Goal: Task Accomplishment & Management: Use online tool/utility

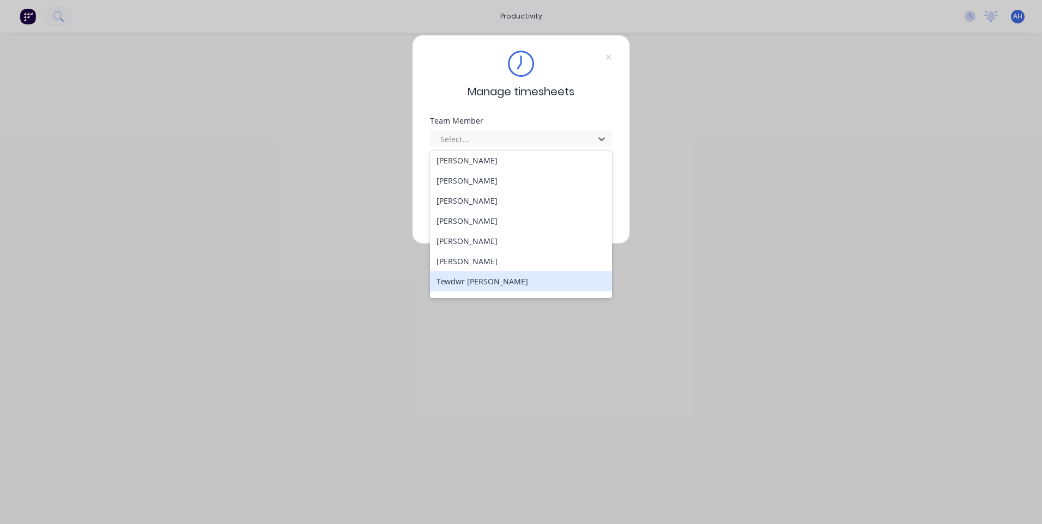
scroll to position [563, 0]
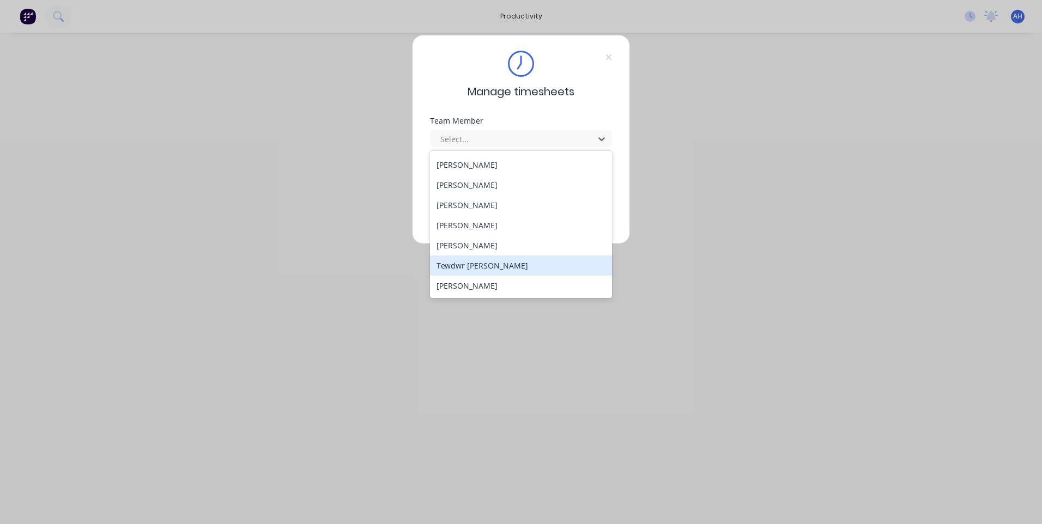
click at [476, 266] on div "Tewdwr [PERSON_NAME]" at bounding box center [521, 266] width 182 height 20
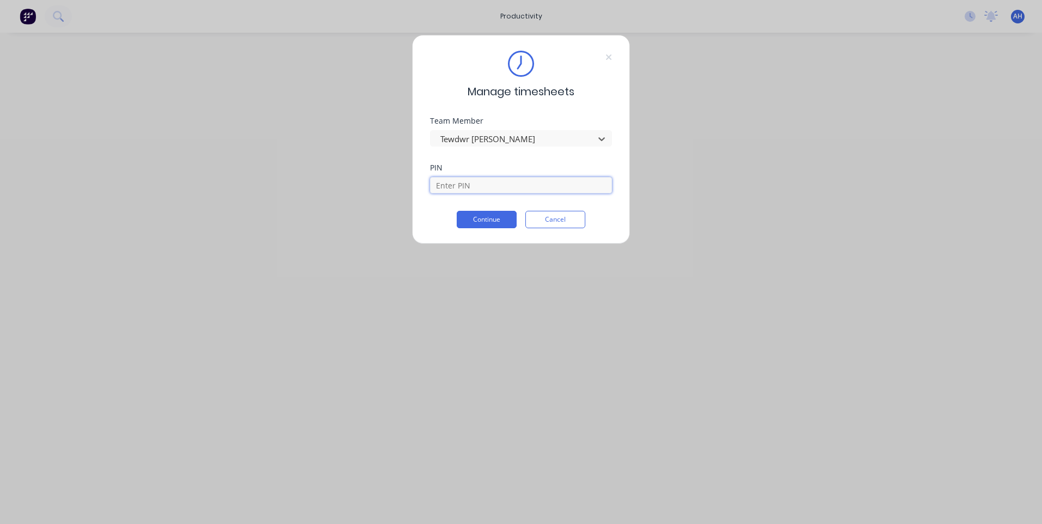
click at [475, 185] on input at bounding box center [521, 185] width 182 height 16
type input "2711"
click at [457, 211] on button "Continue" at bounding box center [487, 219] width 60 height 17
click at [458, 136] on div at bounding box center [513, 139] width 149 height 14
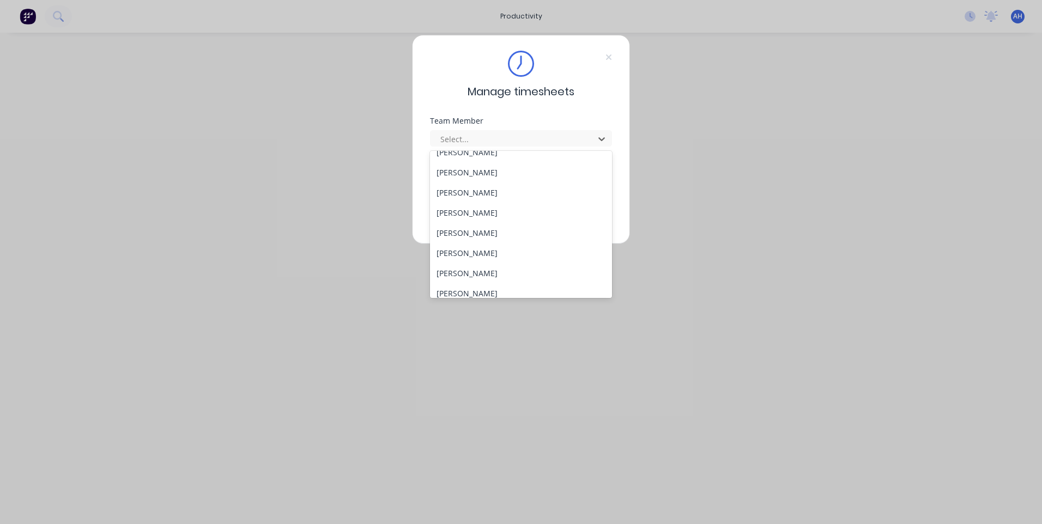
scroll to position [563, 0]
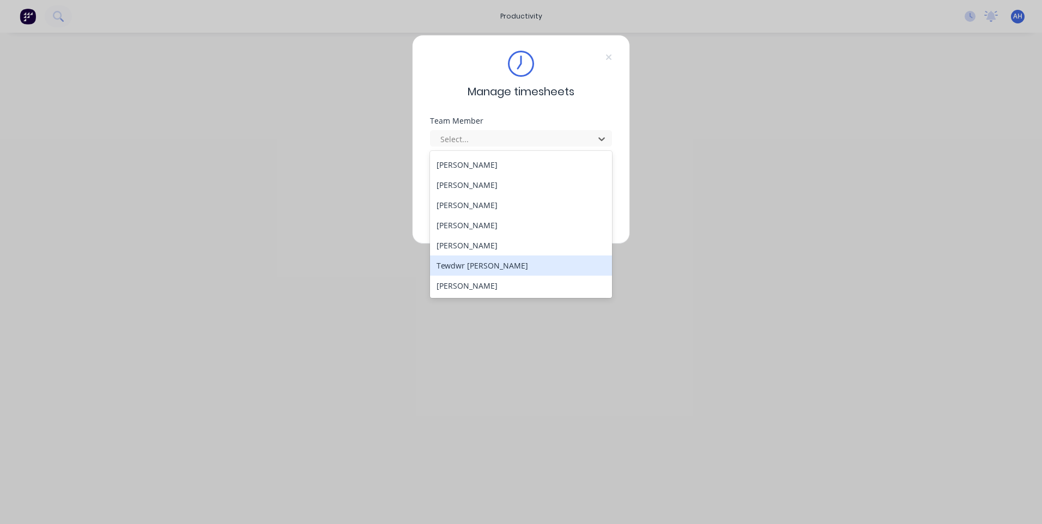
click at [502, 268] on div "Tewdwr [PERSON_NAME]" at bounding box center [521, 266] width 182 height 20
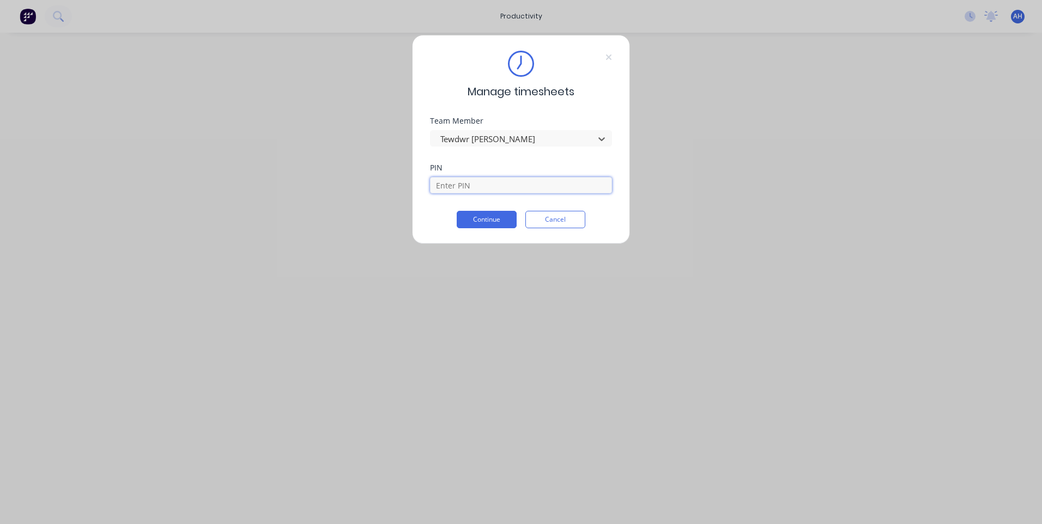
click at [472, 177] on input at bounding box center [521, 185] width 182 height 16
type input "2711"
click at [457, 211] on button "Continue" at bounding box center [487, 219] width 60 height 17
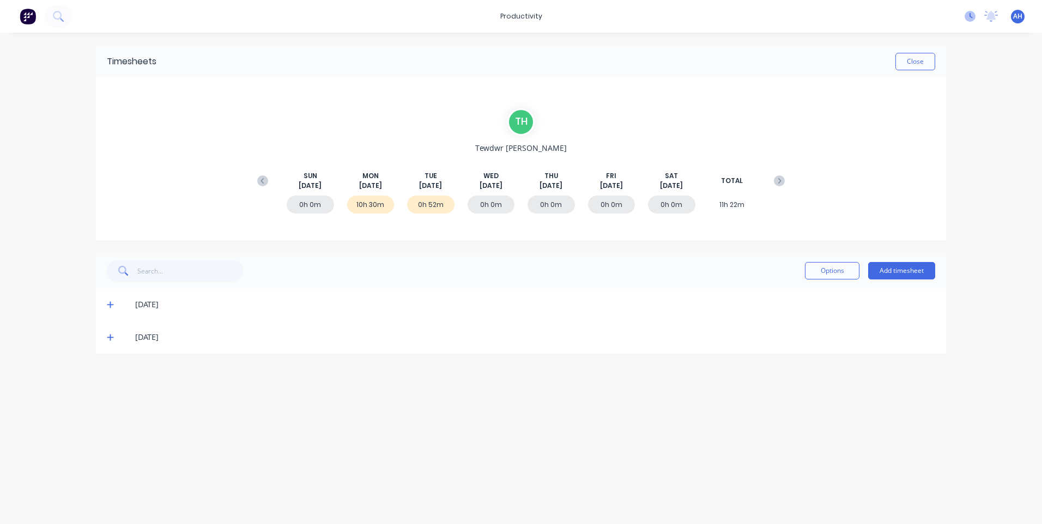
click at [973, 14] on icon at bounding box center [970, 16] width 11 height 11
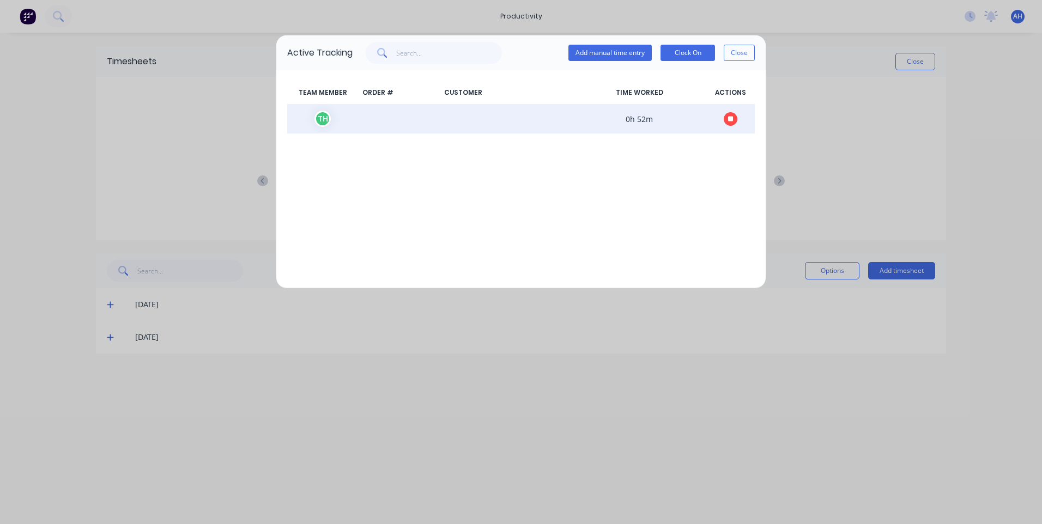
click at [734, 118] on button "button" at bounding box center [731, 119] width 14 height 14
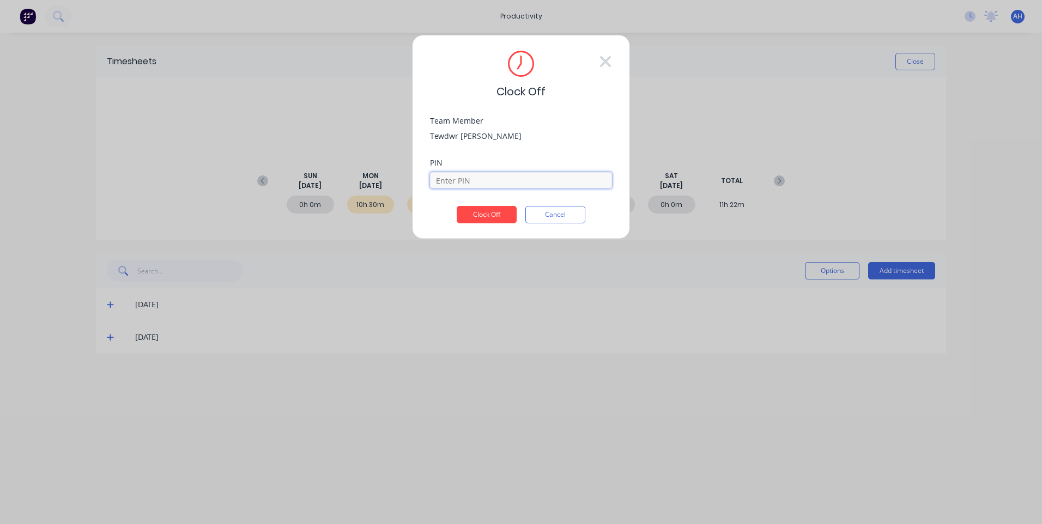
click at [478, 186] on input at bounding box center [521, 180] width 182 height 16
type input "2711"
click at [457, 206] on button "Clock Off" at bounding box center [487, 214] width 60 height 17
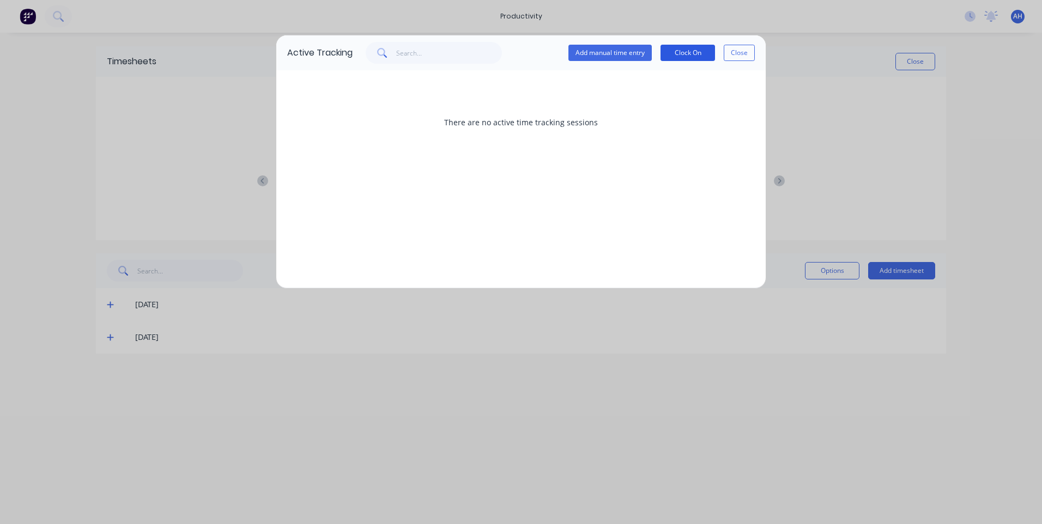
click at [686, 51] on button "Clock On" at bounding box center [688, 53] width 55 height 16
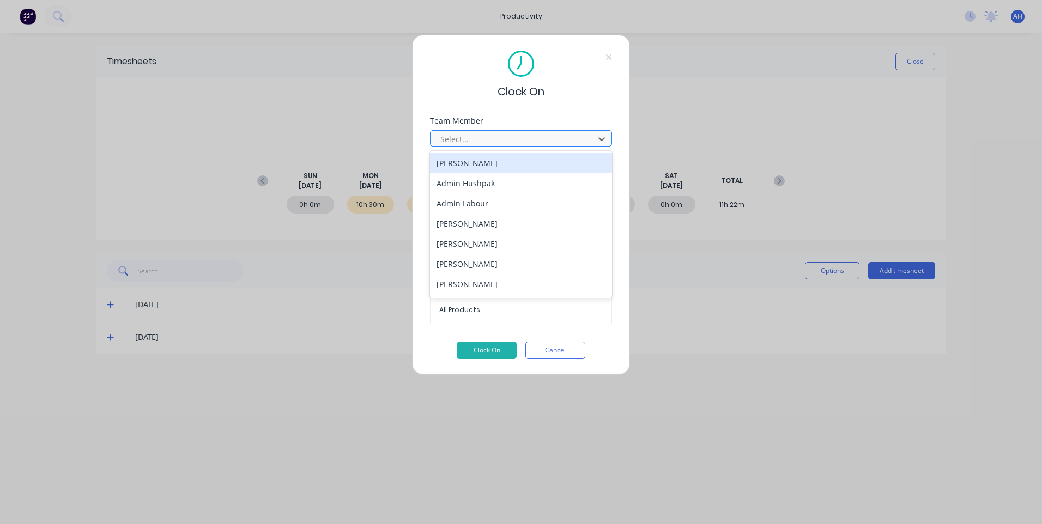
click at [524, 140] on div at bounding box center [513, 139] width 149 height 14
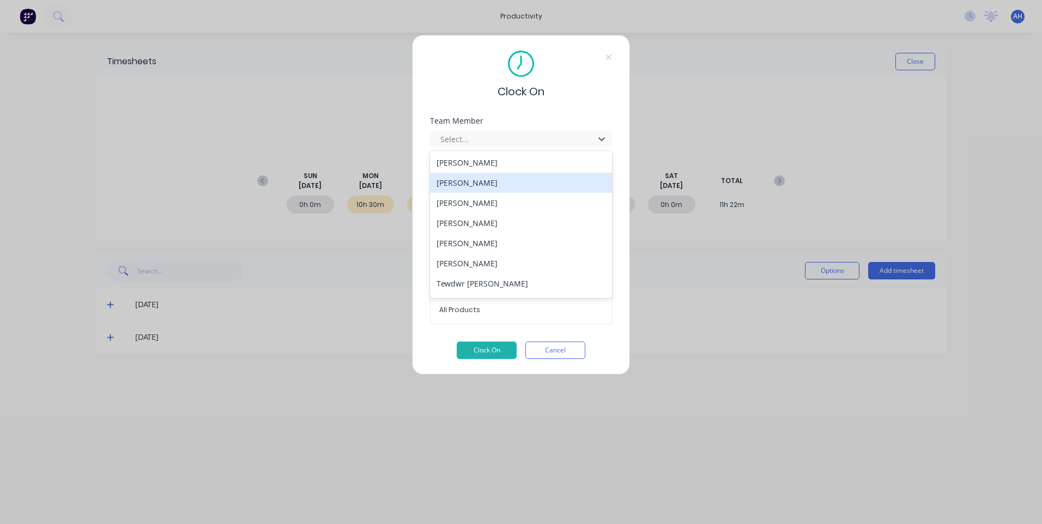
scroll to position [563, 0]
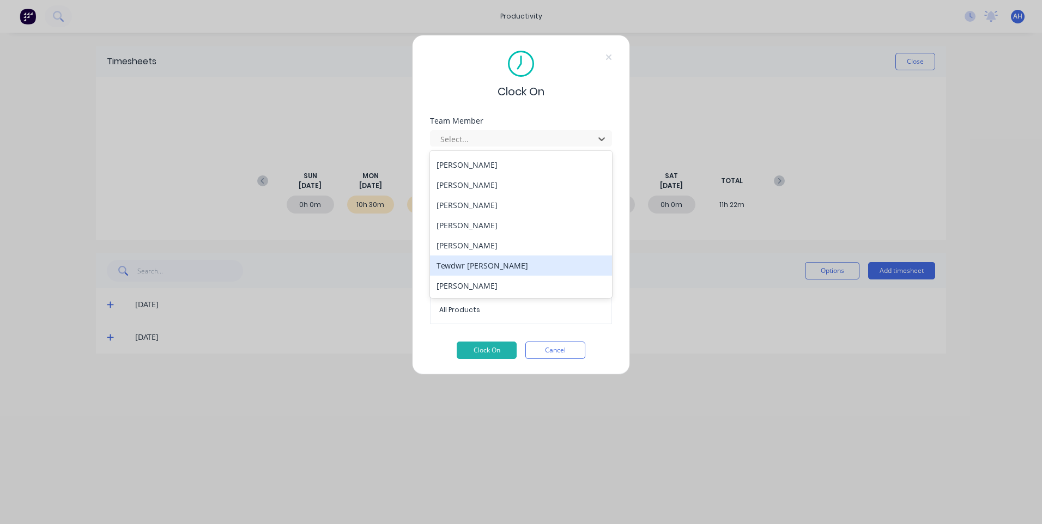
click at [510, 262] on div "Tewdwr [PERSON_NAME]" at bounding box center [521, 266] width 182 height 20
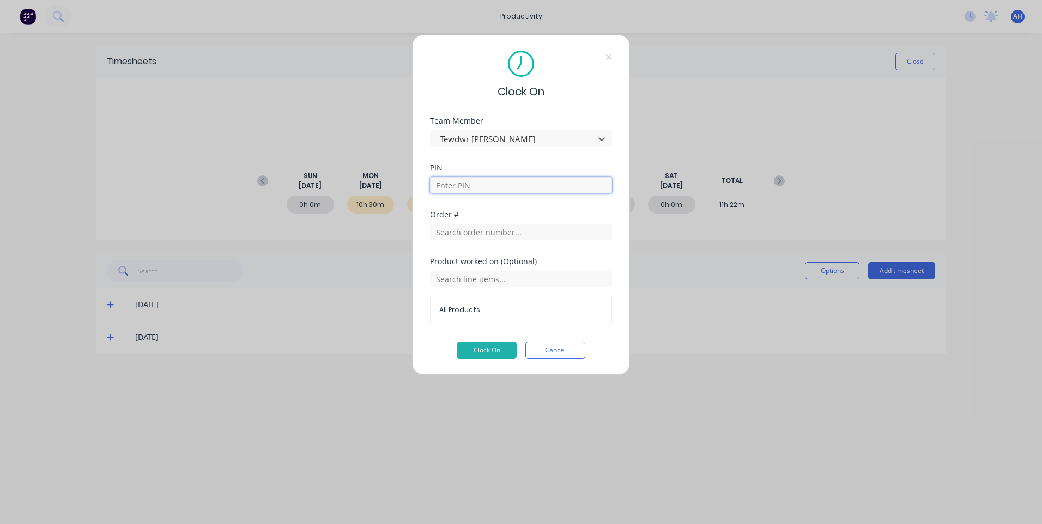
click at [483, 188] on input at bounding box center [521, 185] width 182 height 16
type input "2711"
click at [485, 233] on input "text" at bounding box center [521, 232] width 182 height 16
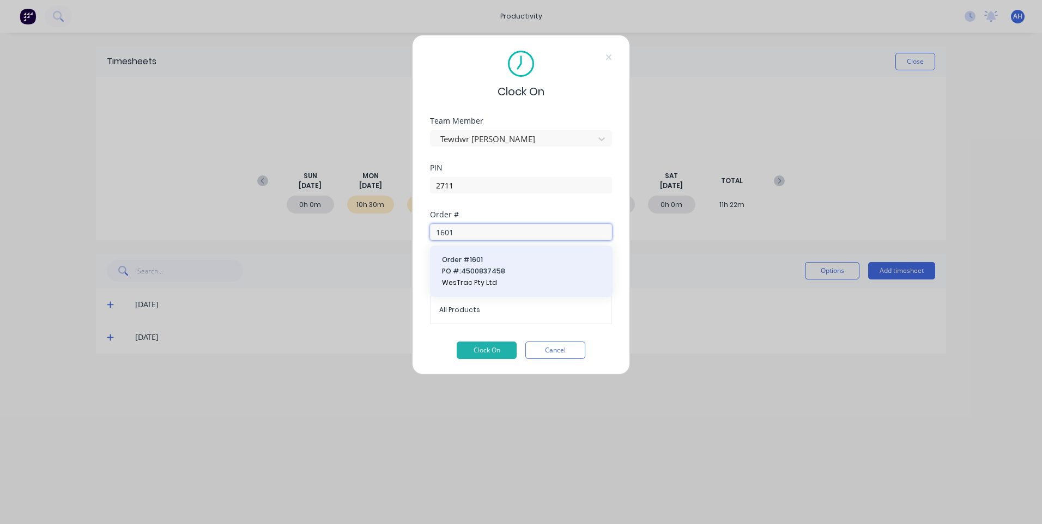
type input "1601"
click at [486, 285] on span "WesTrac Pty Ltd" at bounding box center [521, 283] width 159 height 10
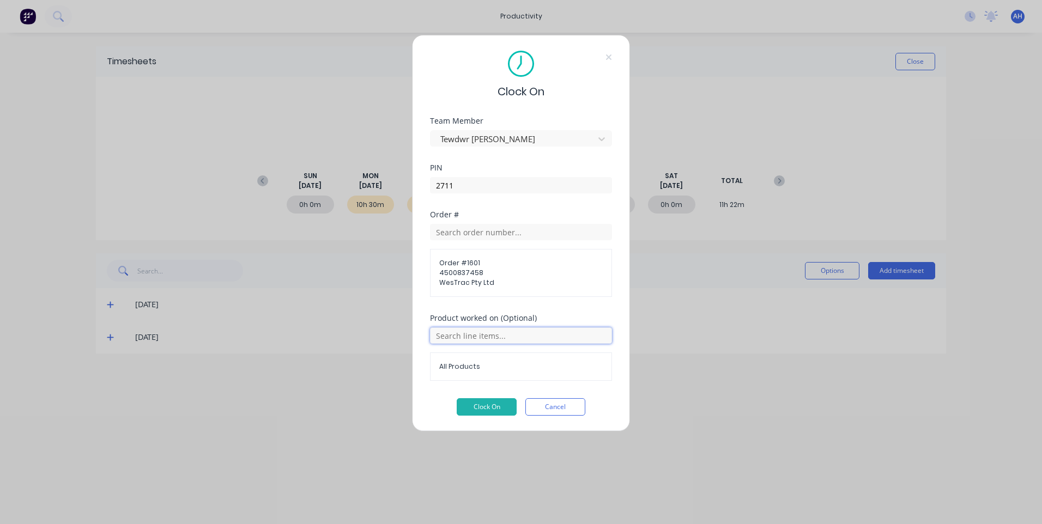
click at [476, 336] on input "text" at bounding box center [521, 336] width 182 height 16
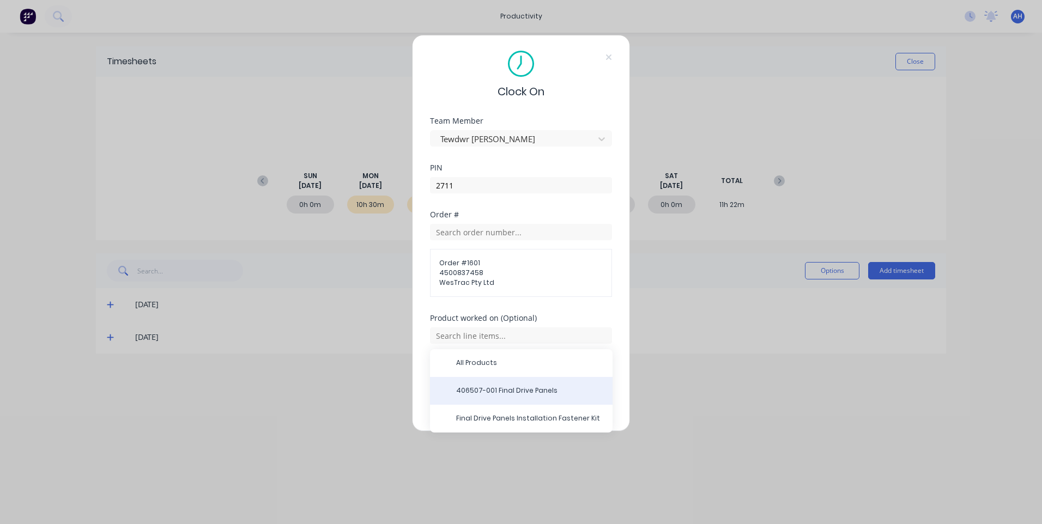
click at [508, 393] on span "406507-001 Final Drive Panels" at bounding box center [530, 391] width 148 height 10
click at [491, 408] on button "Clock On" at bounding box center [487, 407] width 60 height 17
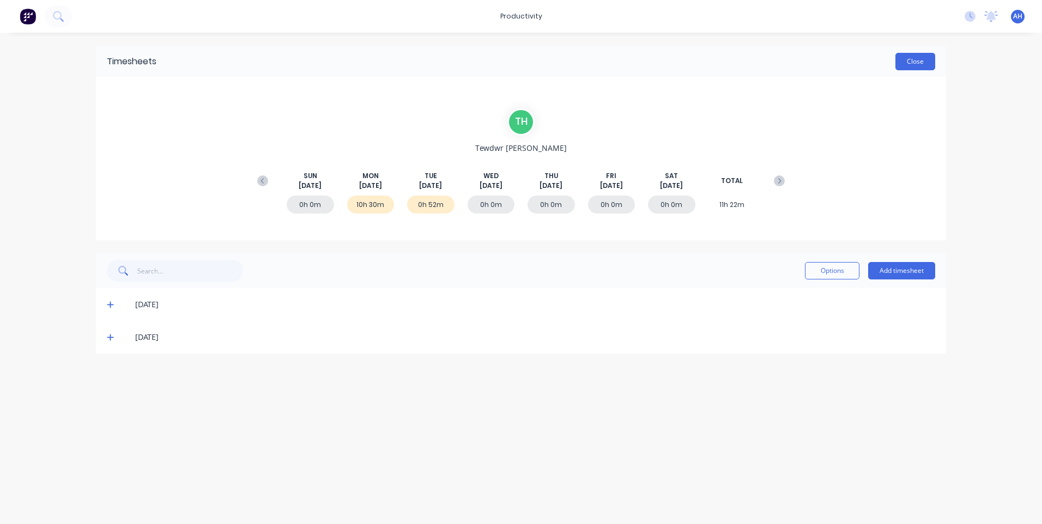
click at [906, 62] on button "Close" at bounding box center [916, 61] width 40 height 17
